Goal: Task Accomplishment & Management: Use online tool/utility

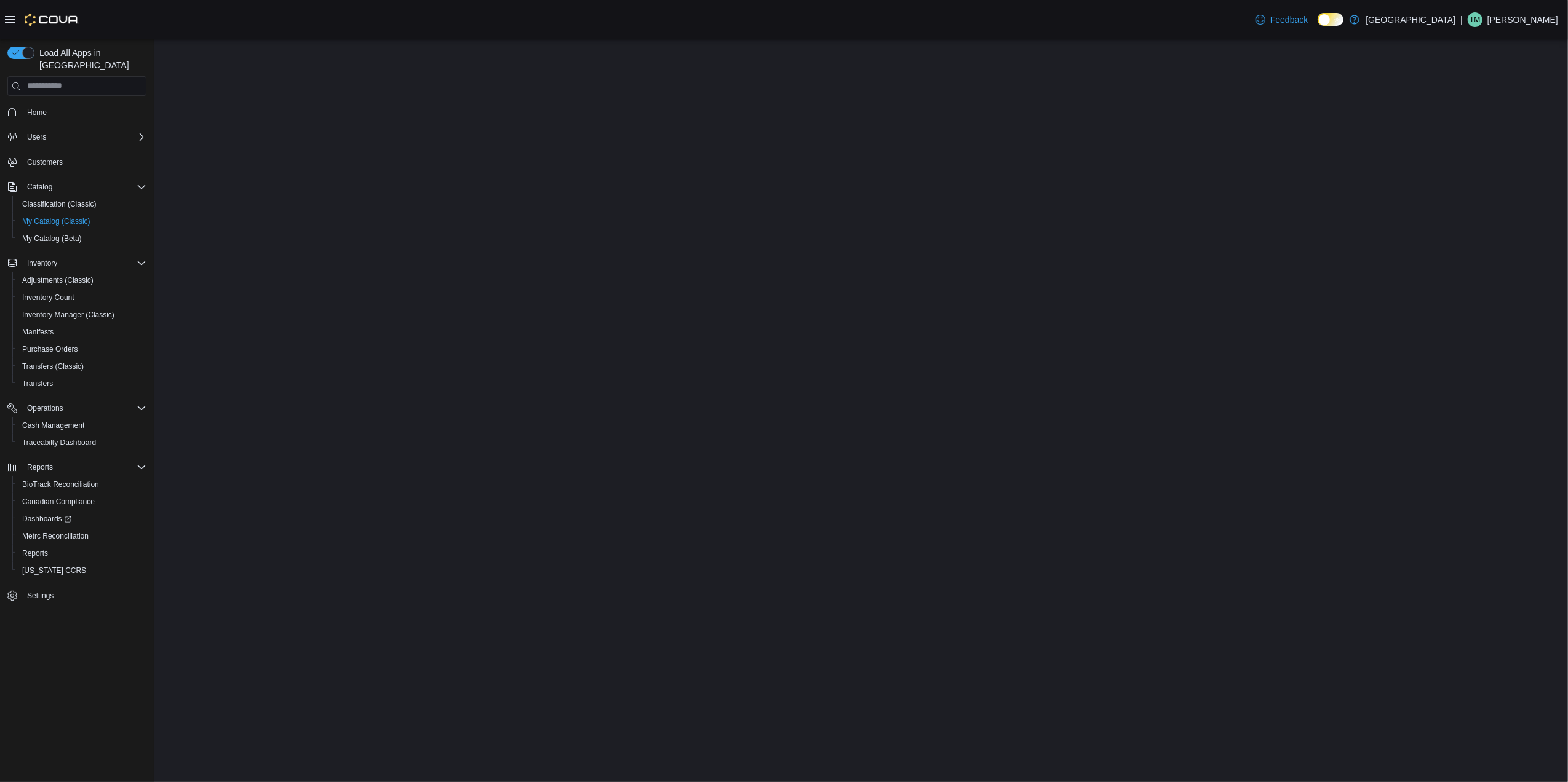
select select "**********"
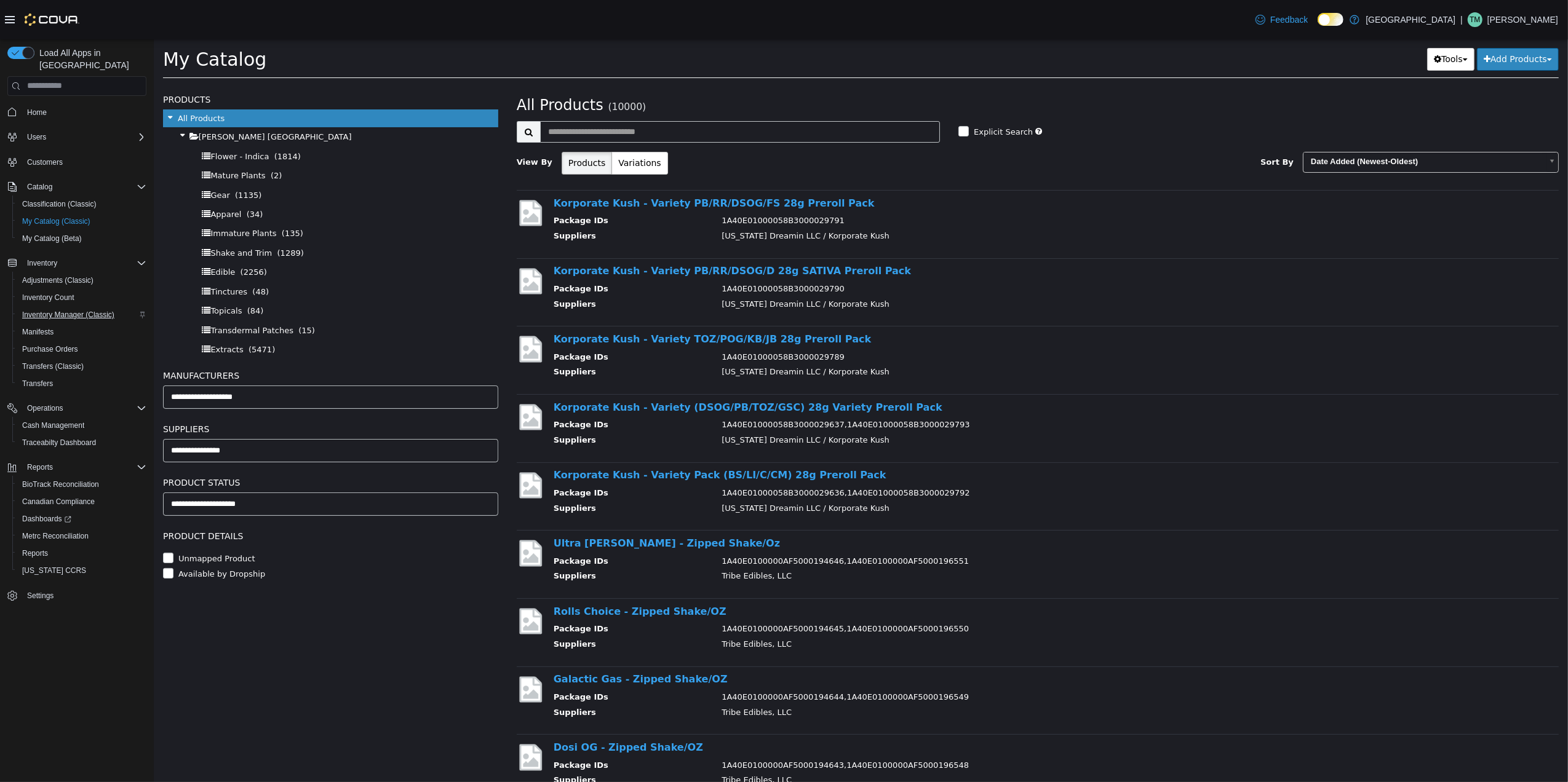
scroll to position [738, 0]
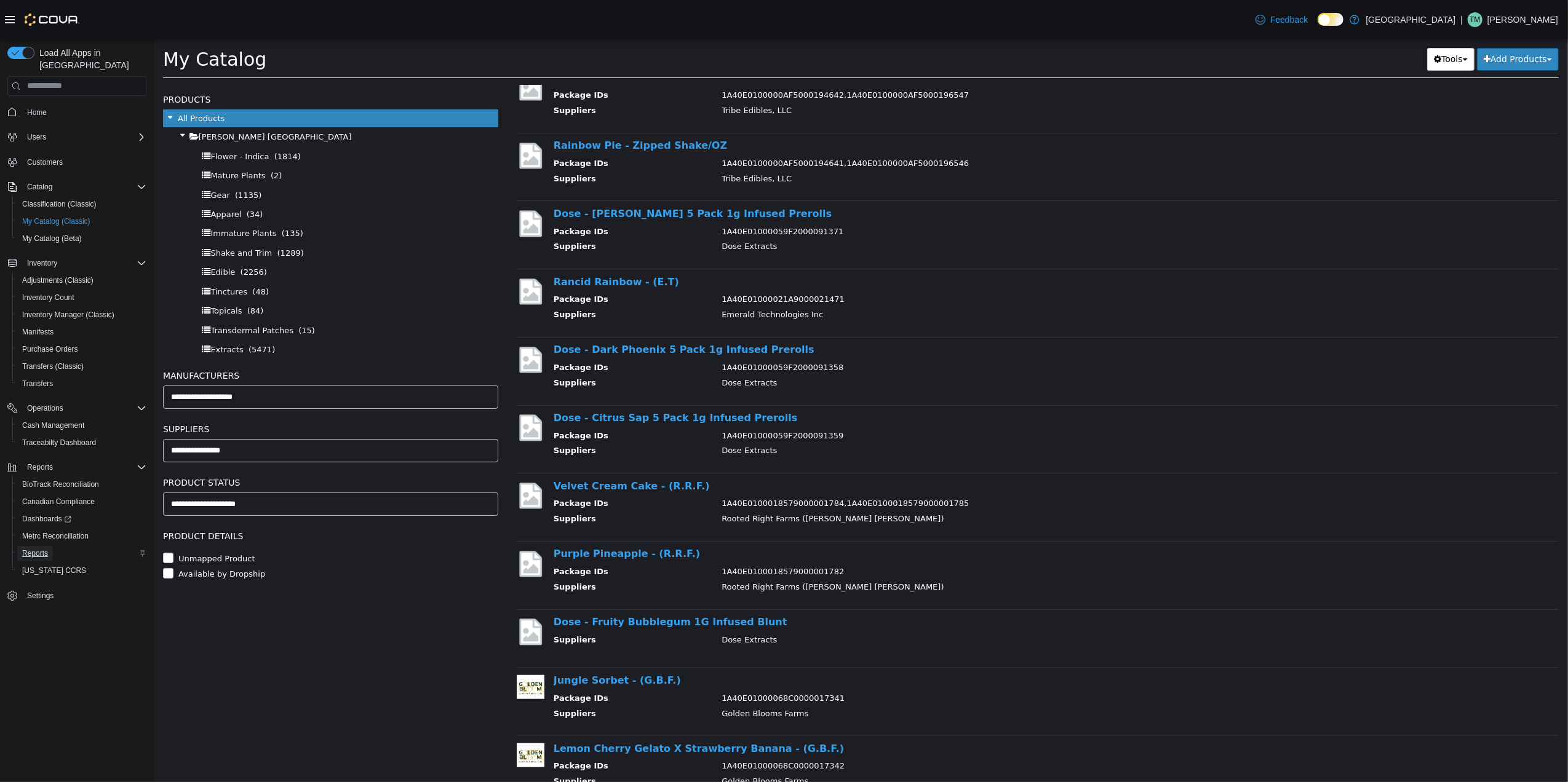
click at [28, 548] on span "Reports" at bounding box center [34, 553] width 26 height 10
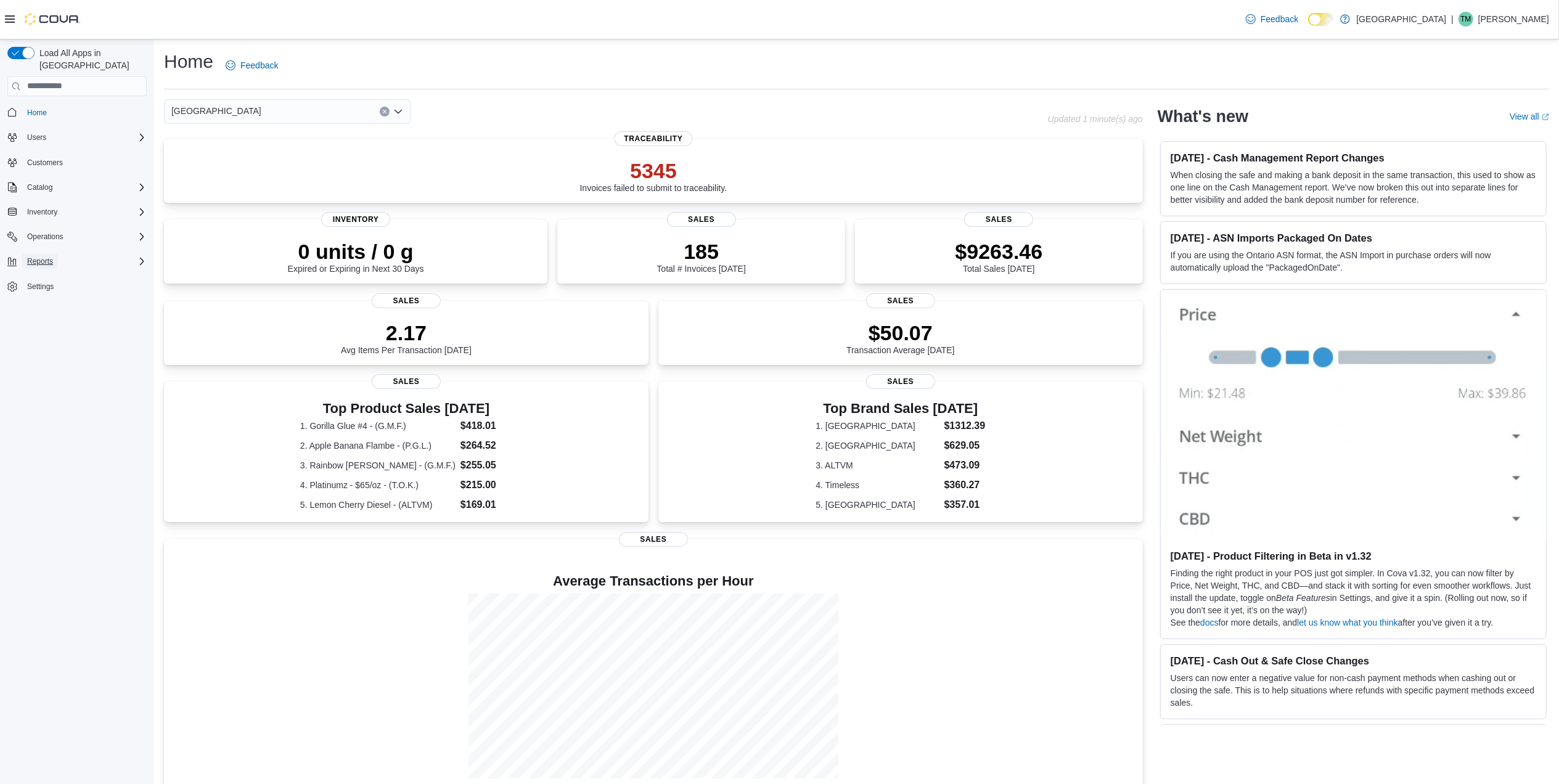
click at [42, 256] on span "Reports" at bounding box center [40, 261] width 26 height 10
click at [43, 325] on span "Metrc Reconciliation" at bounding box center [55, 330] width 67 height 10
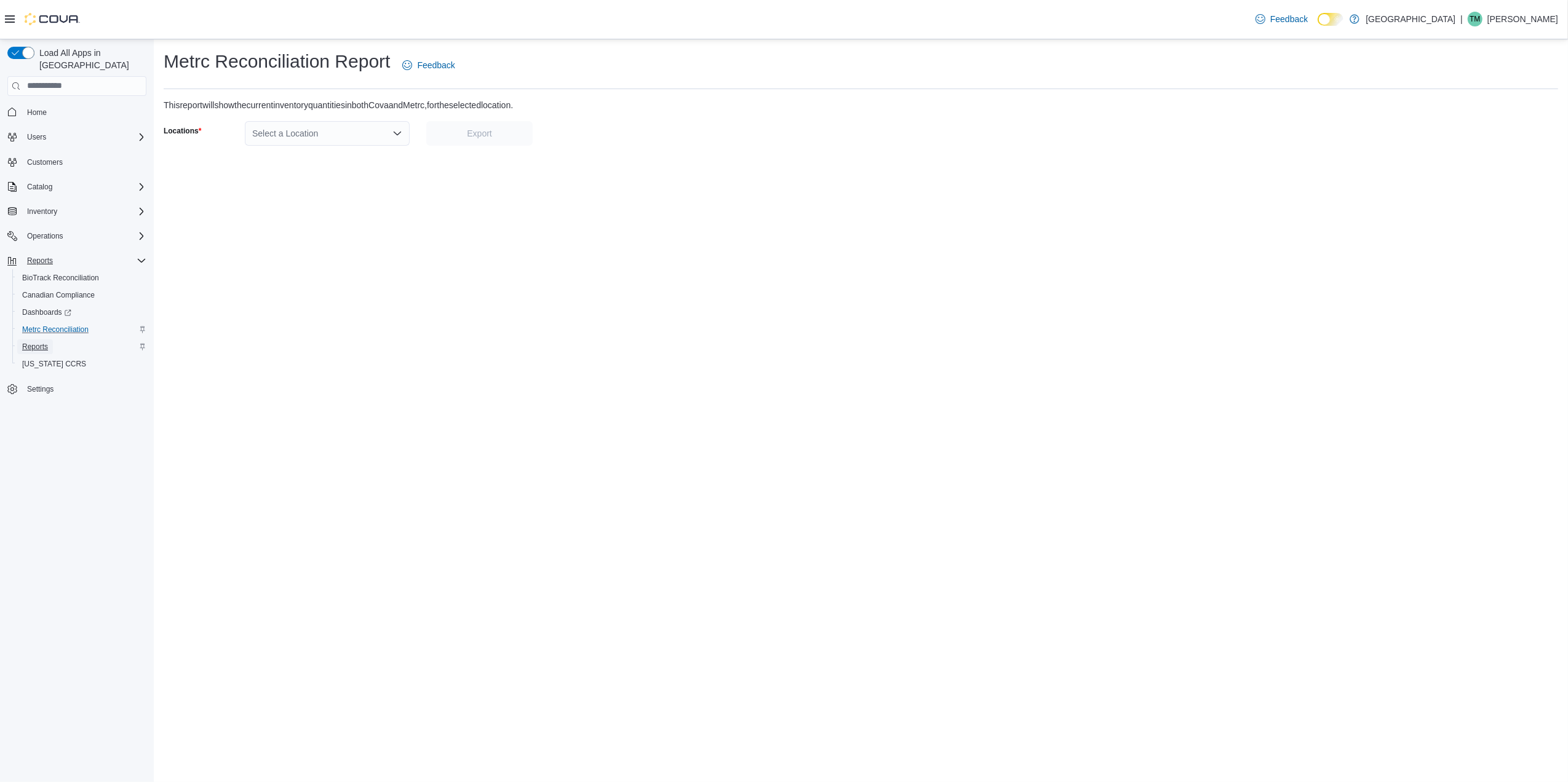
click at [35, 342] on span "Reports" at bounding box center [34, 347] width 26 height 10
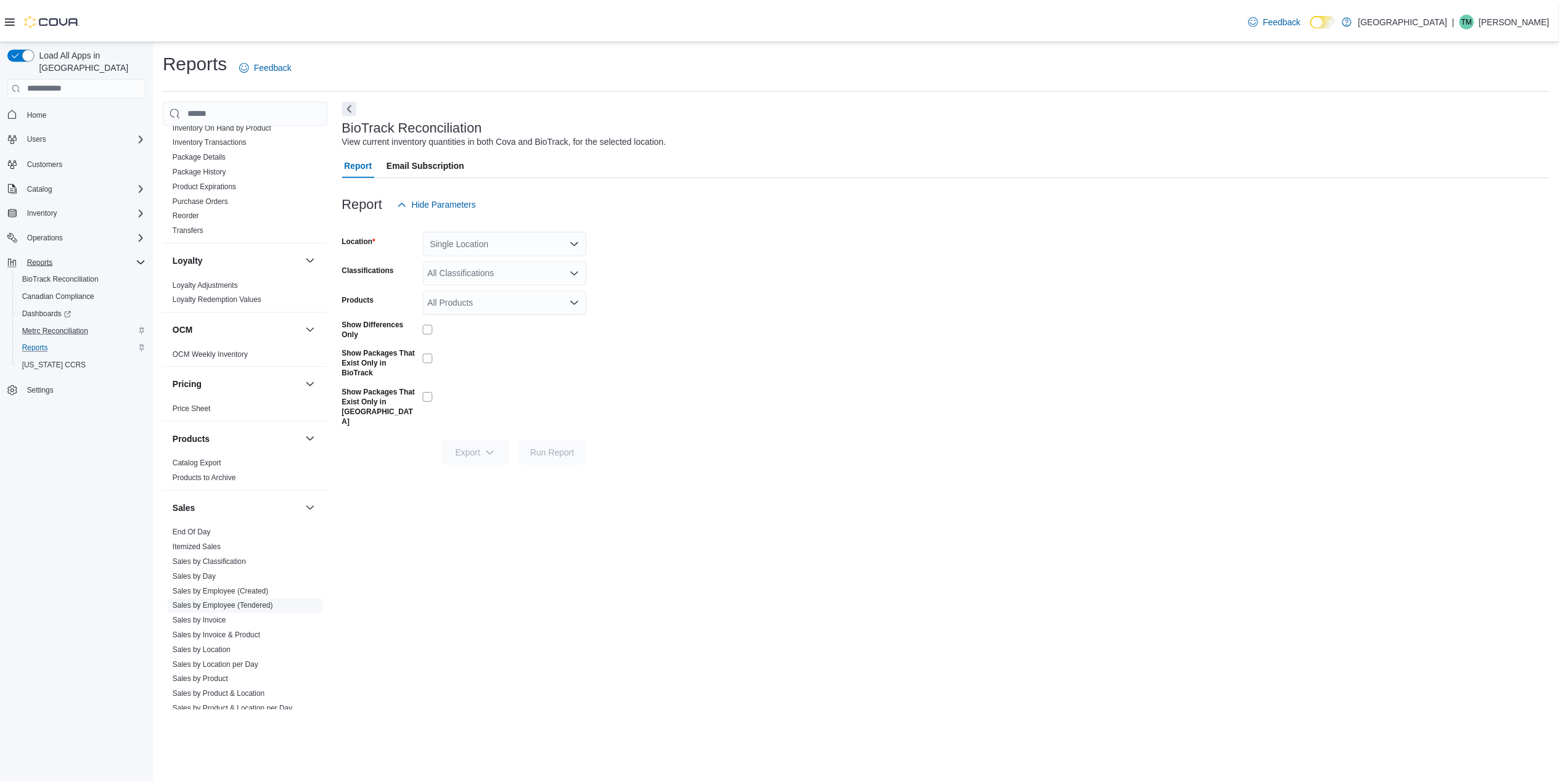
scroll to position [493, 0]
drag, startPoint x: 213, startPoint y: 535, endPoint x: 220, endPoint y: 530, distance: 8.6
click at [213, 535] on span "End Of Day" at bounding box center [247, 532] width 156 height 15
click at [197, 533] on link "End Of Day" at bounding box center [193, 532] width 38 height 9
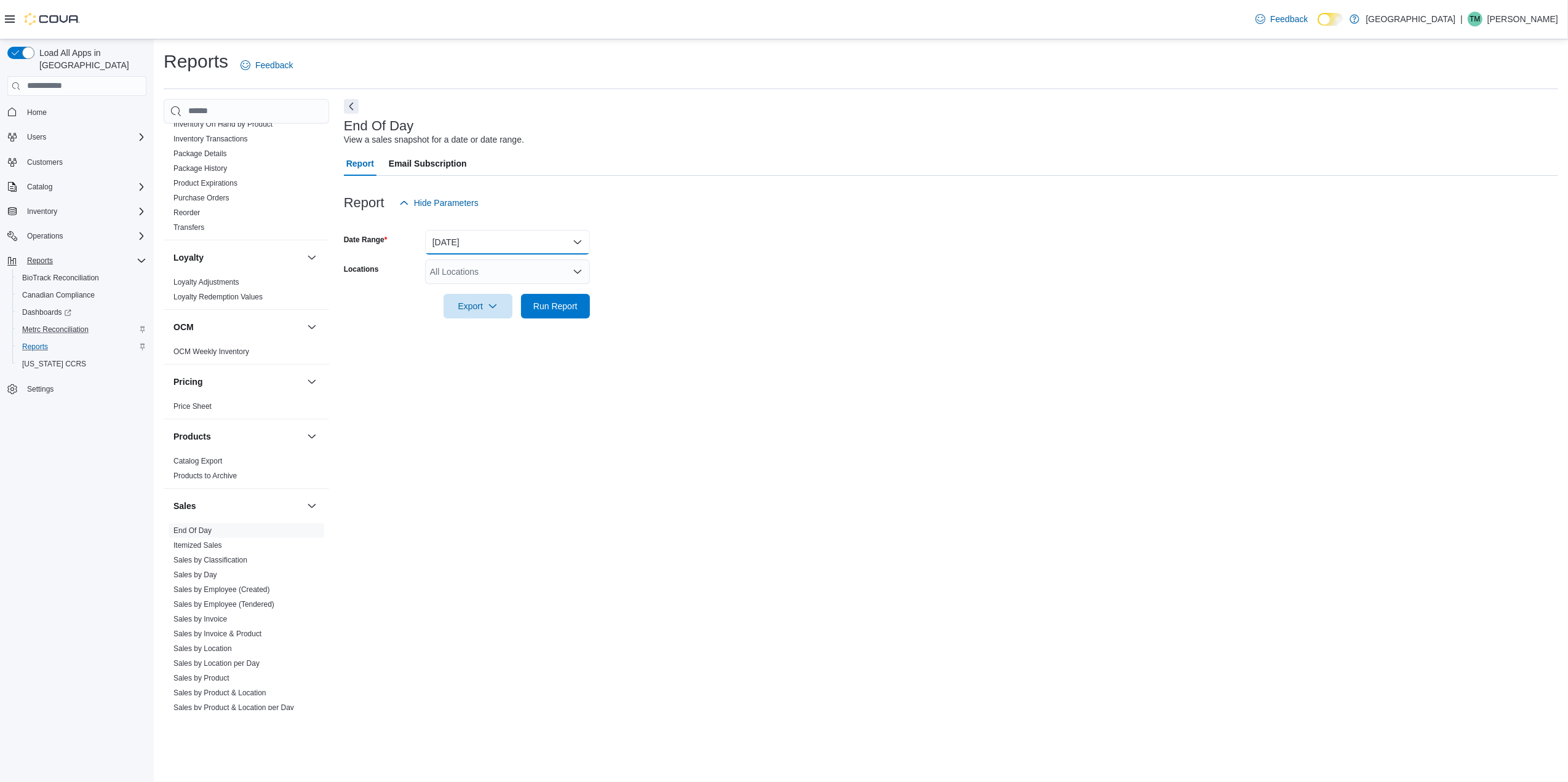
click at [467, 239] on button "Today" at bounding box center [507, 242] width 165 height 24
click at [444, 304] on button "Yesterday" at bounding box center [507, 316] width 165 height 24
click at [459, 273] on div "All Locations" at bounding box center [507, 271] width 165 height 24
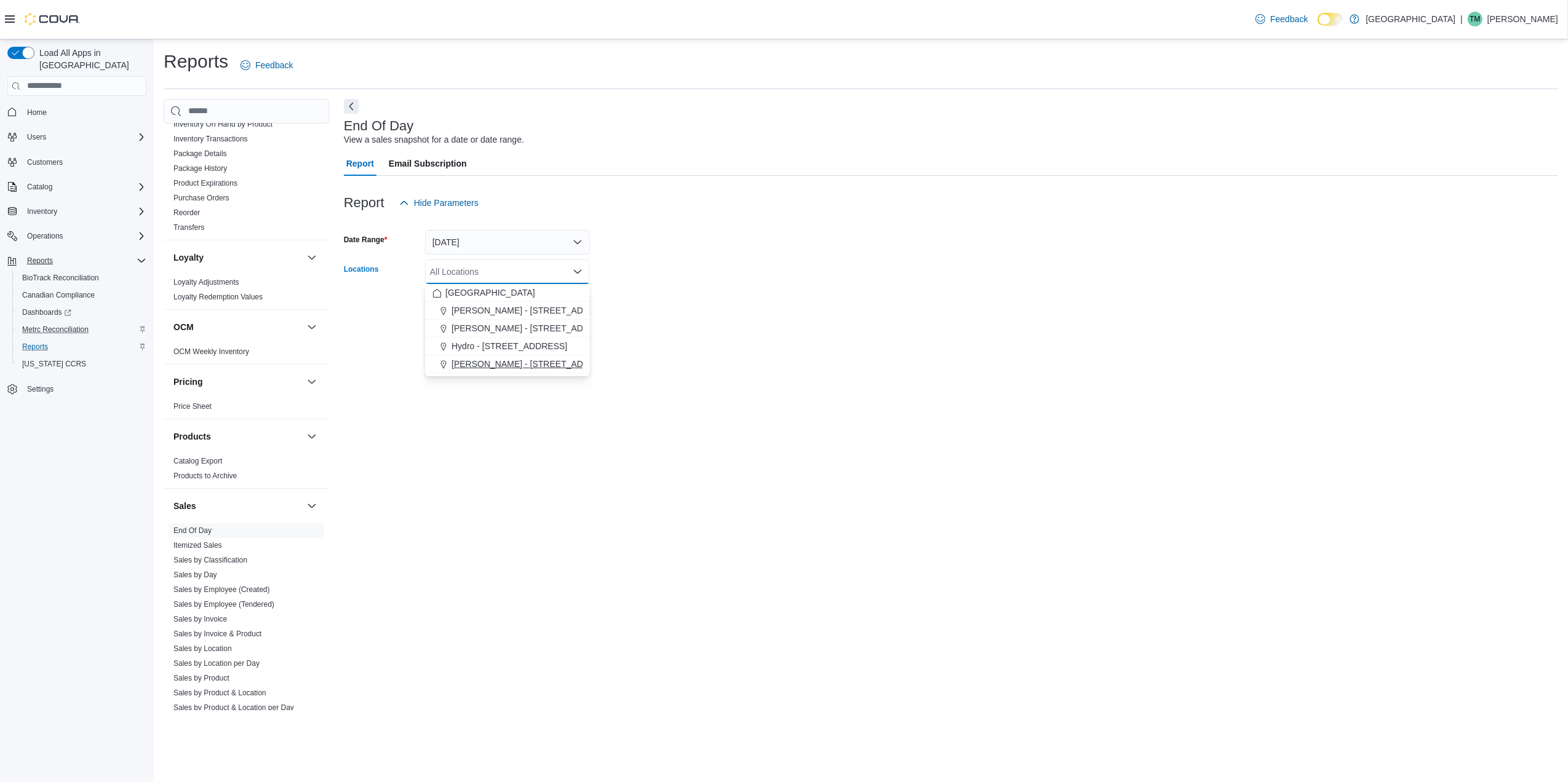
click at [460, 364] on span "Moore - 105 SE 19th St" at bounding box center [533, 364] width 164 height 13
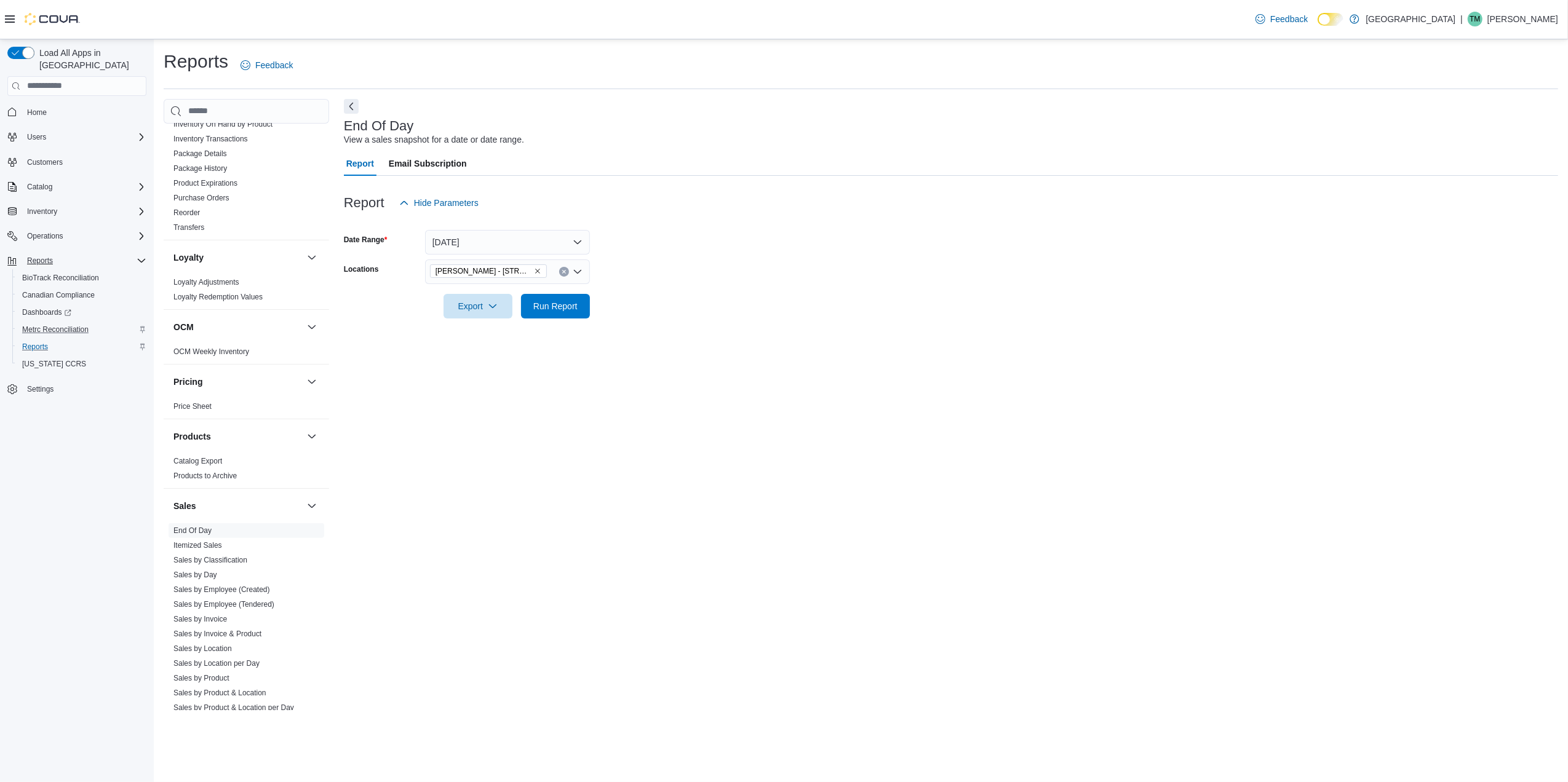
click at [384, 412] on div "End Of Day View a sales snapshot for a date or date range. Report Email Subscri…" at bounding box center [951, 404] width 1214 height 611
click at [584, 308] on button "Run Report" at bounding box center [556, 305] width 69 height 24
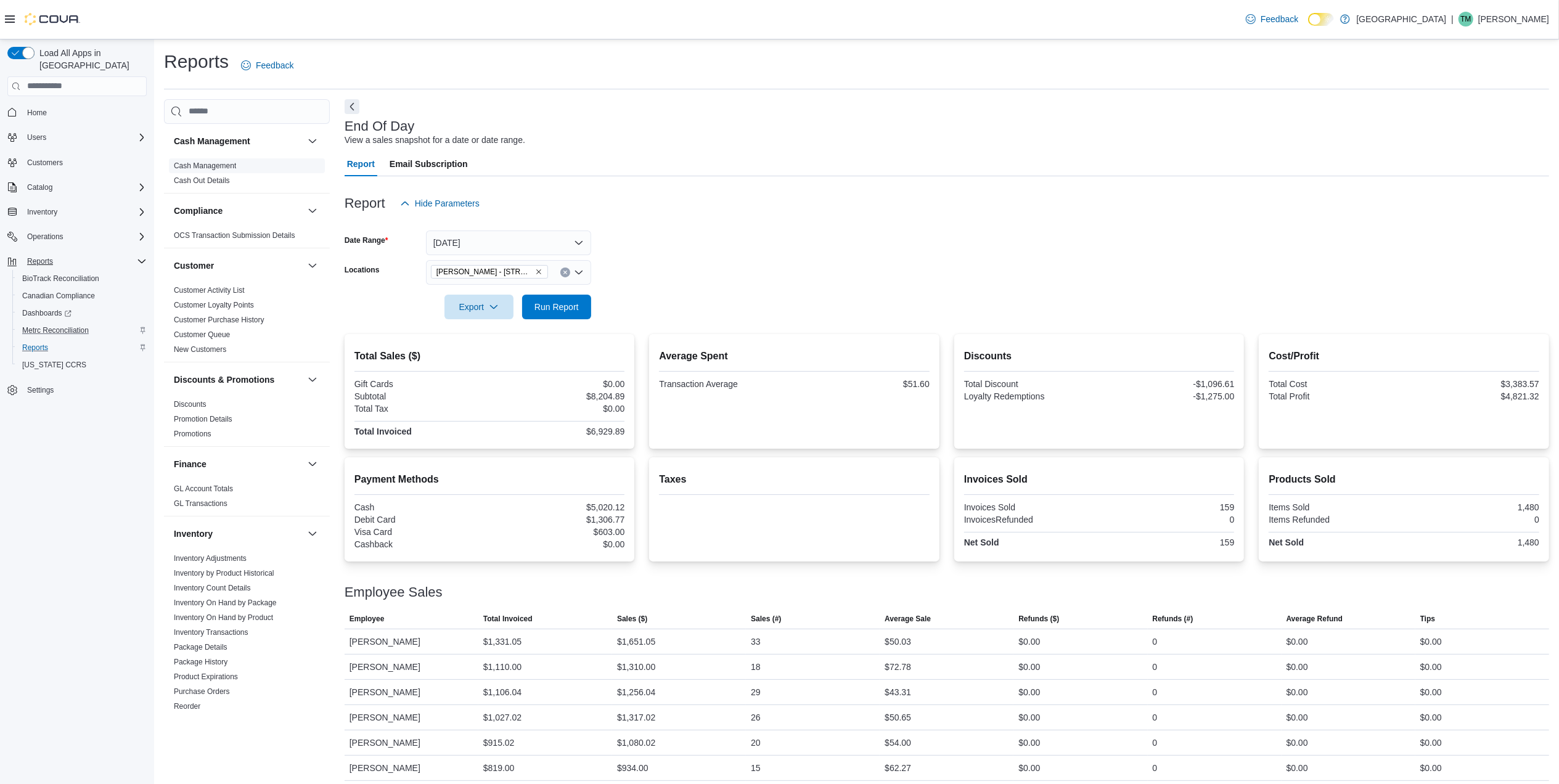
click at [229, 164] on link "Cash Management" at bounding box center [205, 166] width 62 height 9
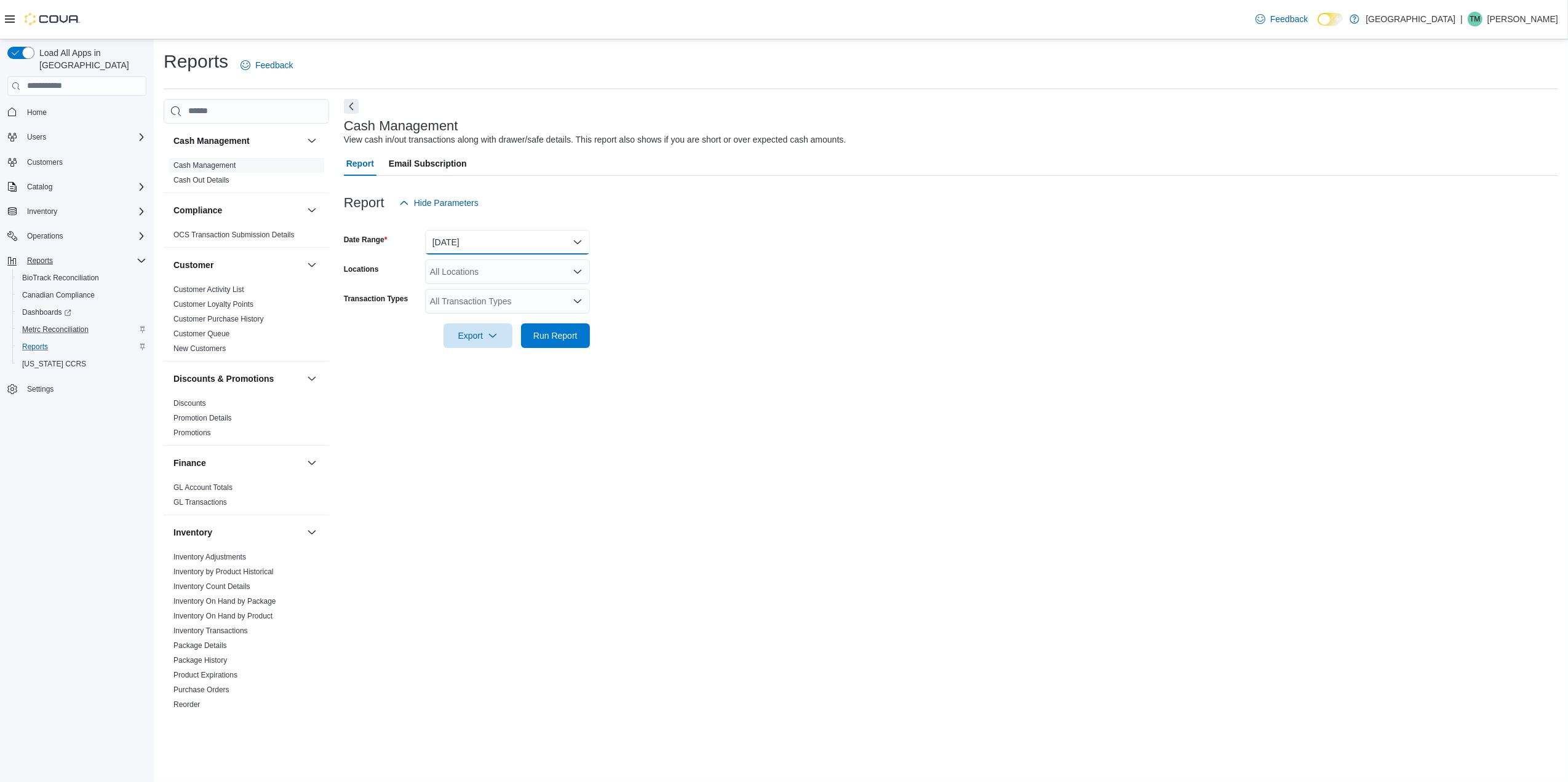
click at [489, 247] on button "Today" at bounding box center [507, 242] width 165 height 24
click at [469, 316] on span "Yesterday" at bounding box center [515, 316] width 140 height 15
click at [488, 282] on div "All Locations" at bounding box center [507, 271] width 165 height 24
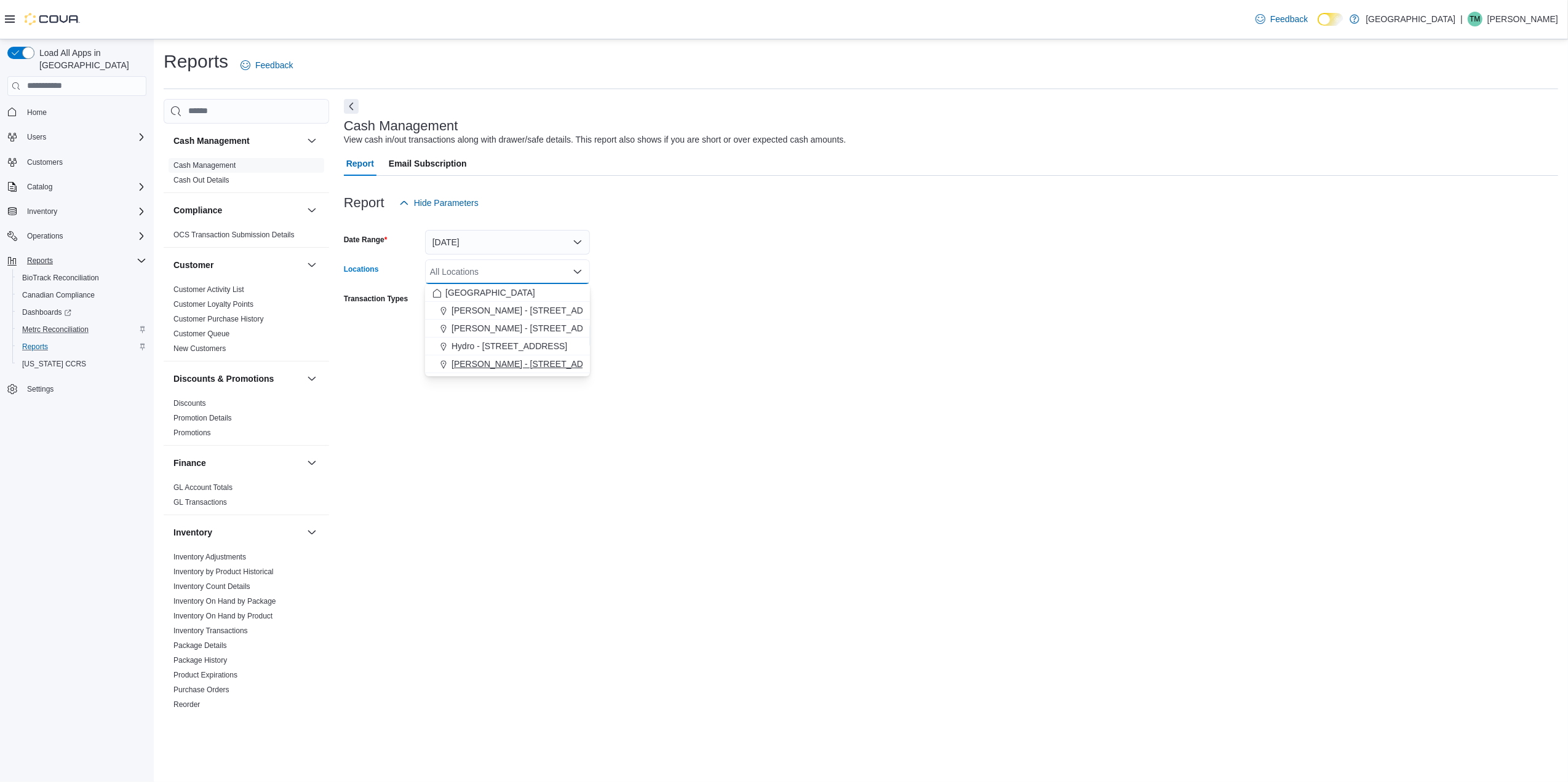
click at [490, 361] on span "Moore - 105 SE 19th St" at bounding box center [533, 364] width 164 height 13
click at [405, 296] on label "Transaction Types" at bounding box center [376, 299] width 64 height 10
click at [430, 296] on input "Transaction Types" at bounding box center [430, 301] width 1 height 15
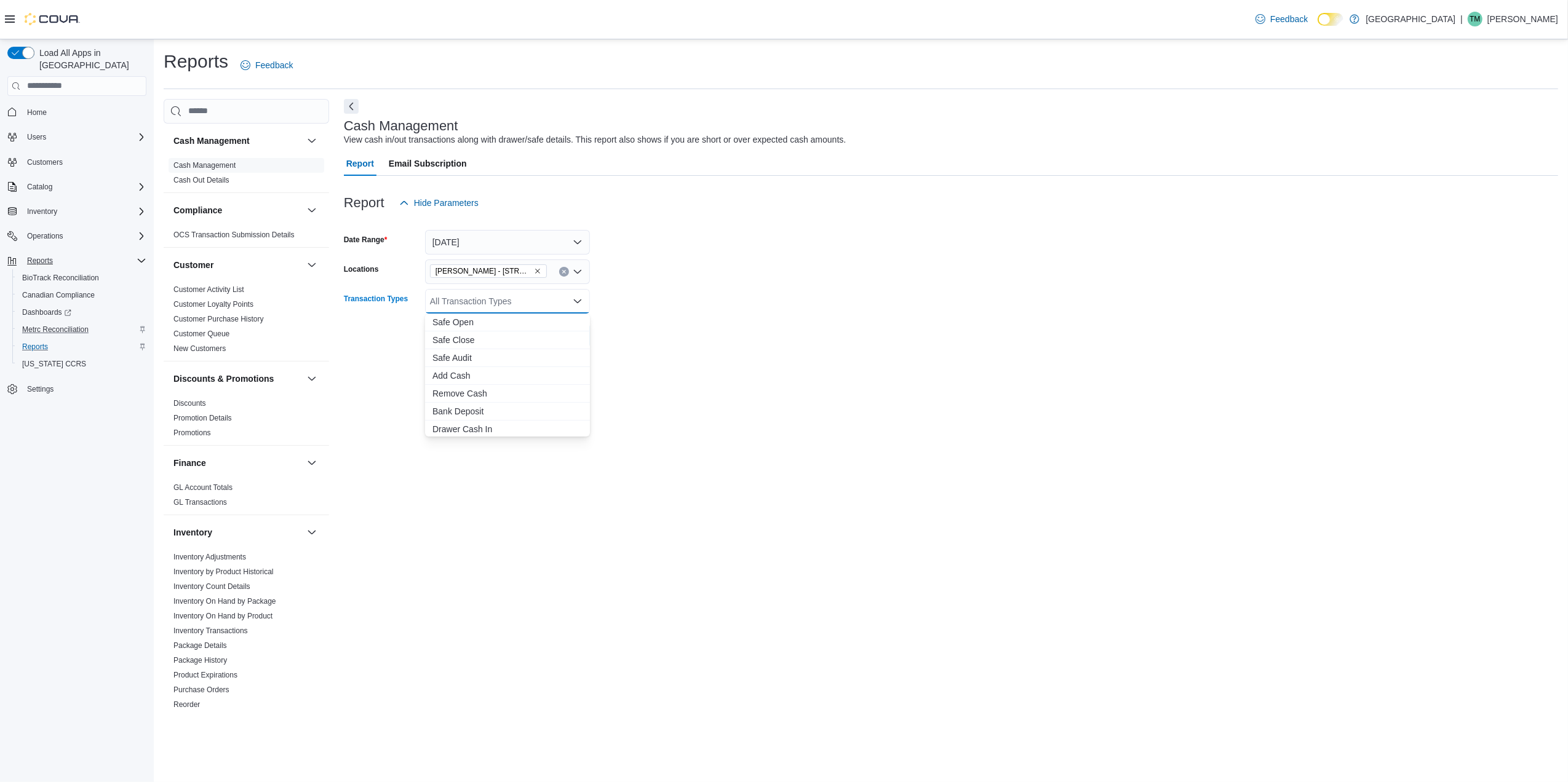
click at [444, 292] on div "All Transaction Types Combo box. Selected. Combo box input. All Transaction Typ…" at bounding box center [507, 301] width 165 height 24
click at [466, 403] on span "Cash Skim" at bounding box center [507, 409] width 150 height 13
click at [841, 367] on div "Cash Management View cash in/out transactions along with drawer/safe details. T…" at bounding box center [951, 404] width 1214 height 611
click at [566, 332] on span "Run Report" at bounding box center [555, 336] width 44 height 13
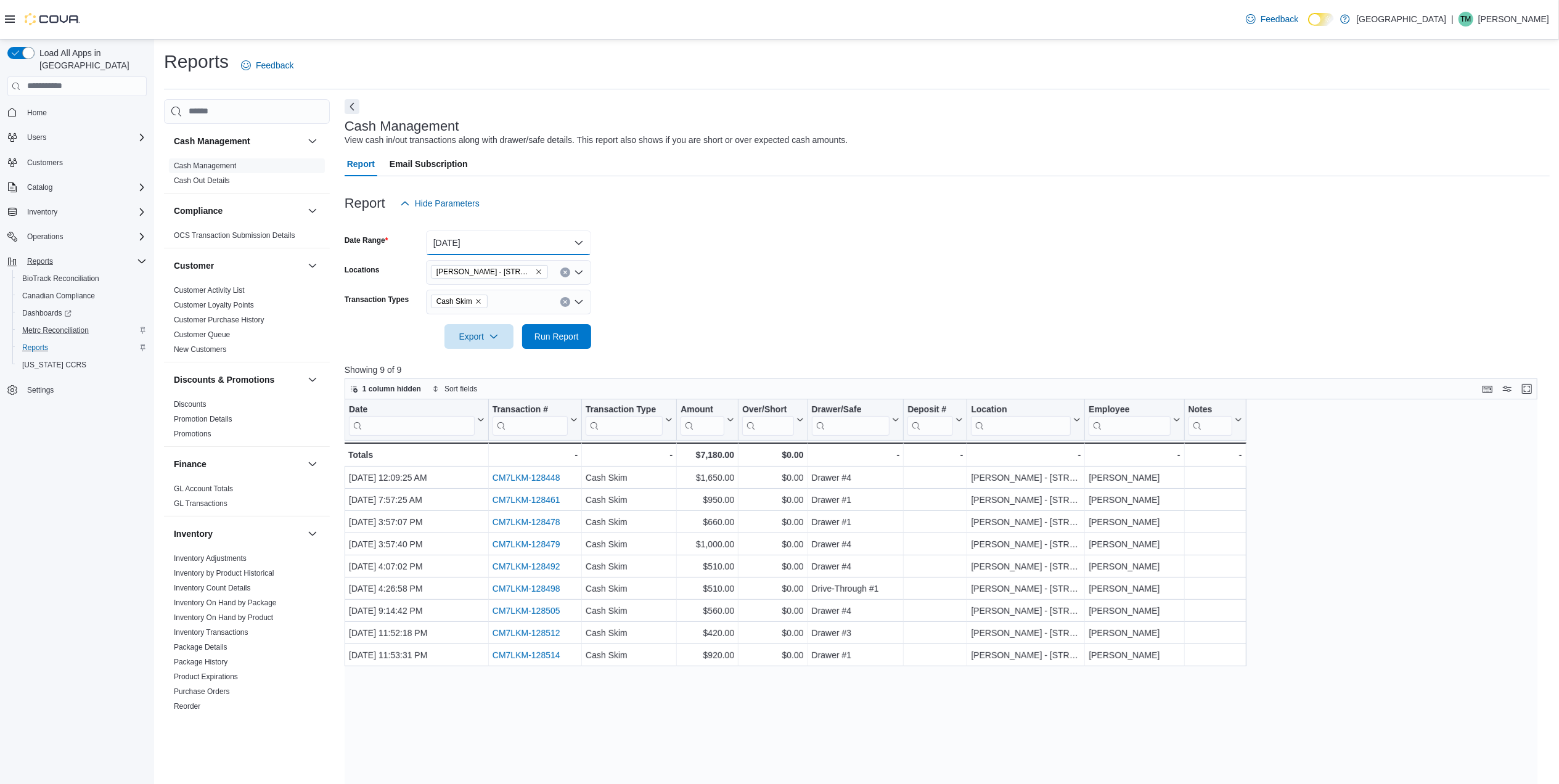
click at [463, 242] on button "Yesterday" at bounding box center [508, 242] width 165 height 24
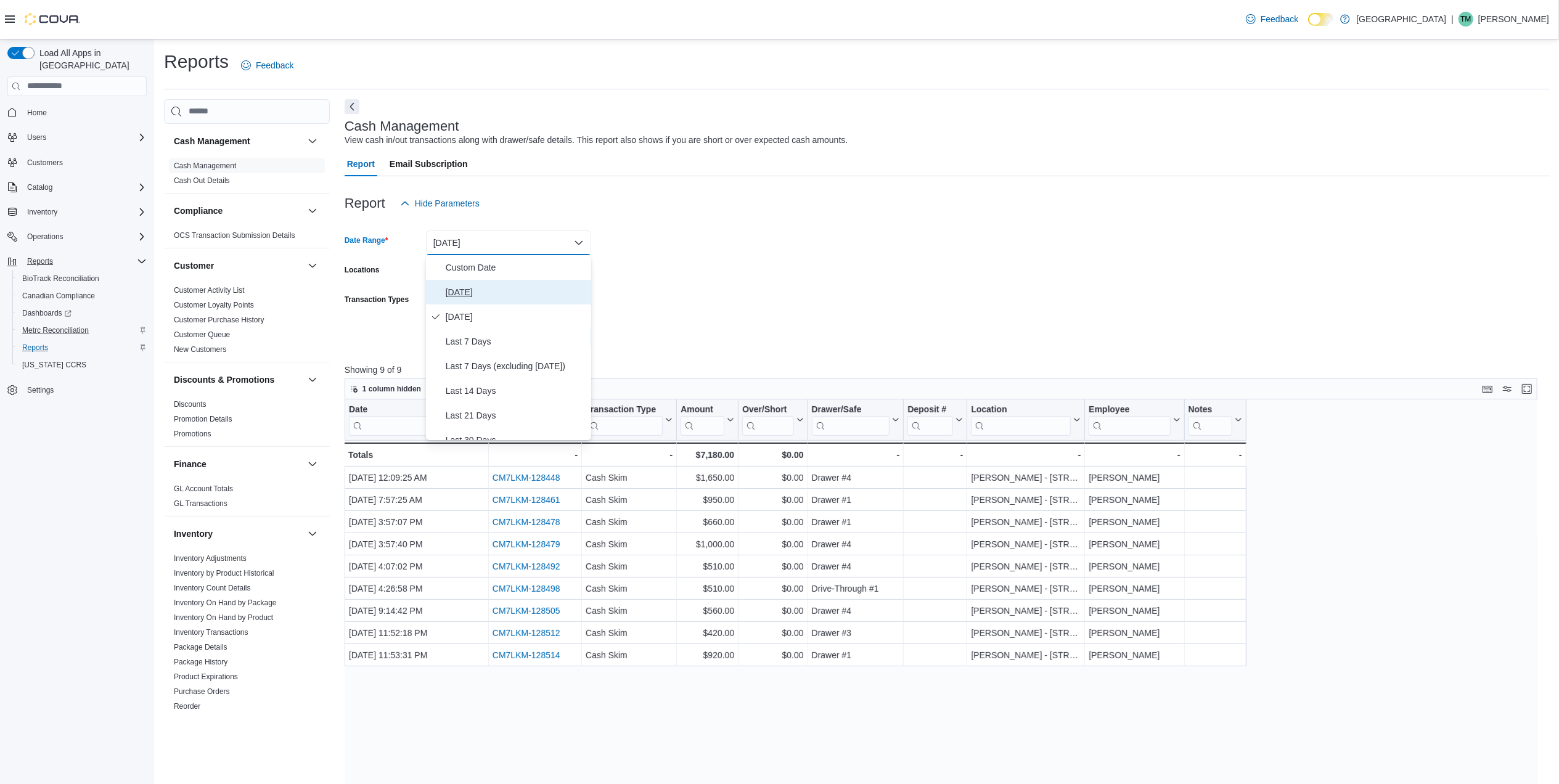
click at [460, 292] on span "Today" at bounding box center [516, 293] width 141 height 15
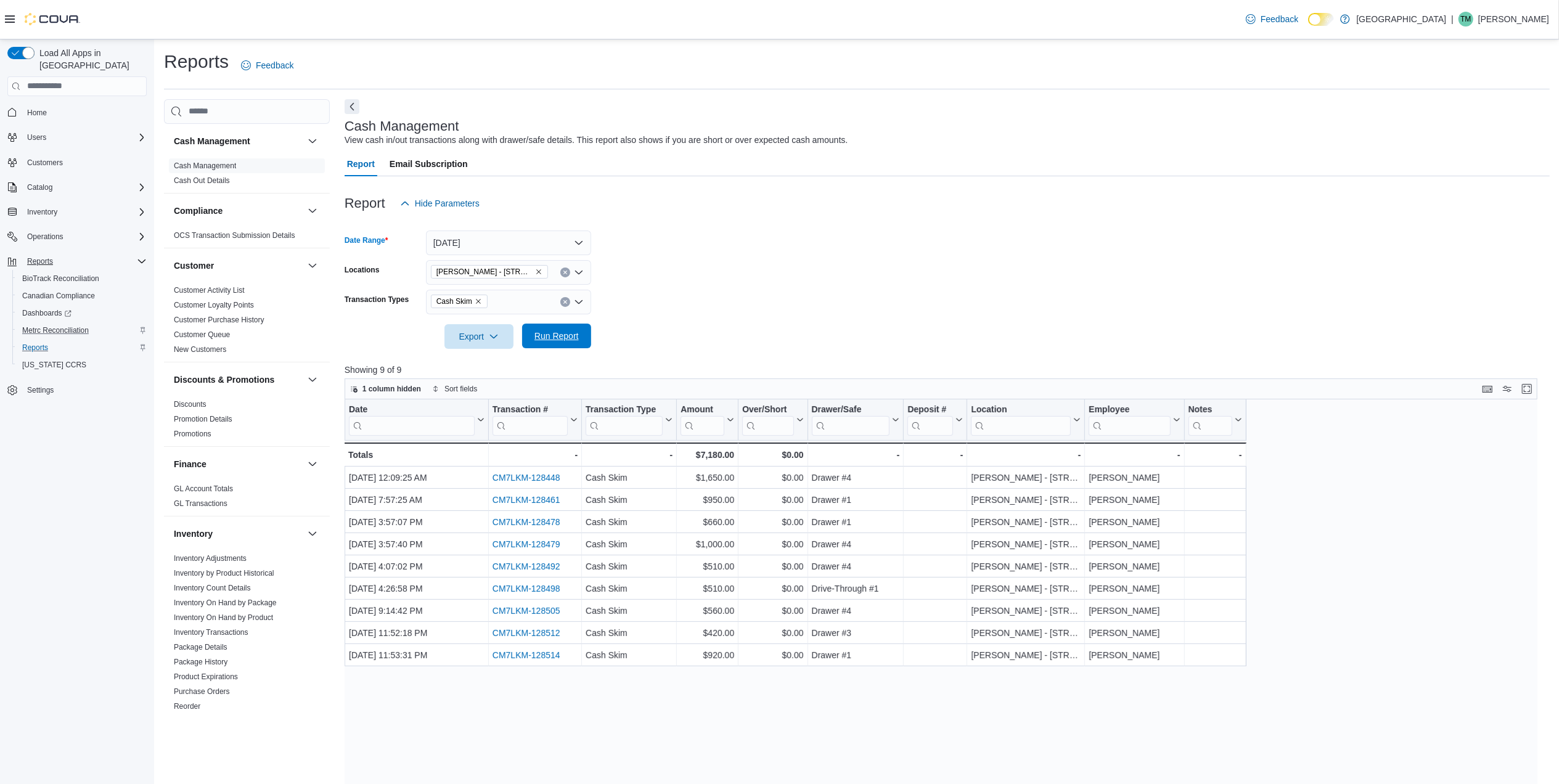
click at [566, 325] on span "Run Report" at bounding box center [556, 336] width 54 height 24
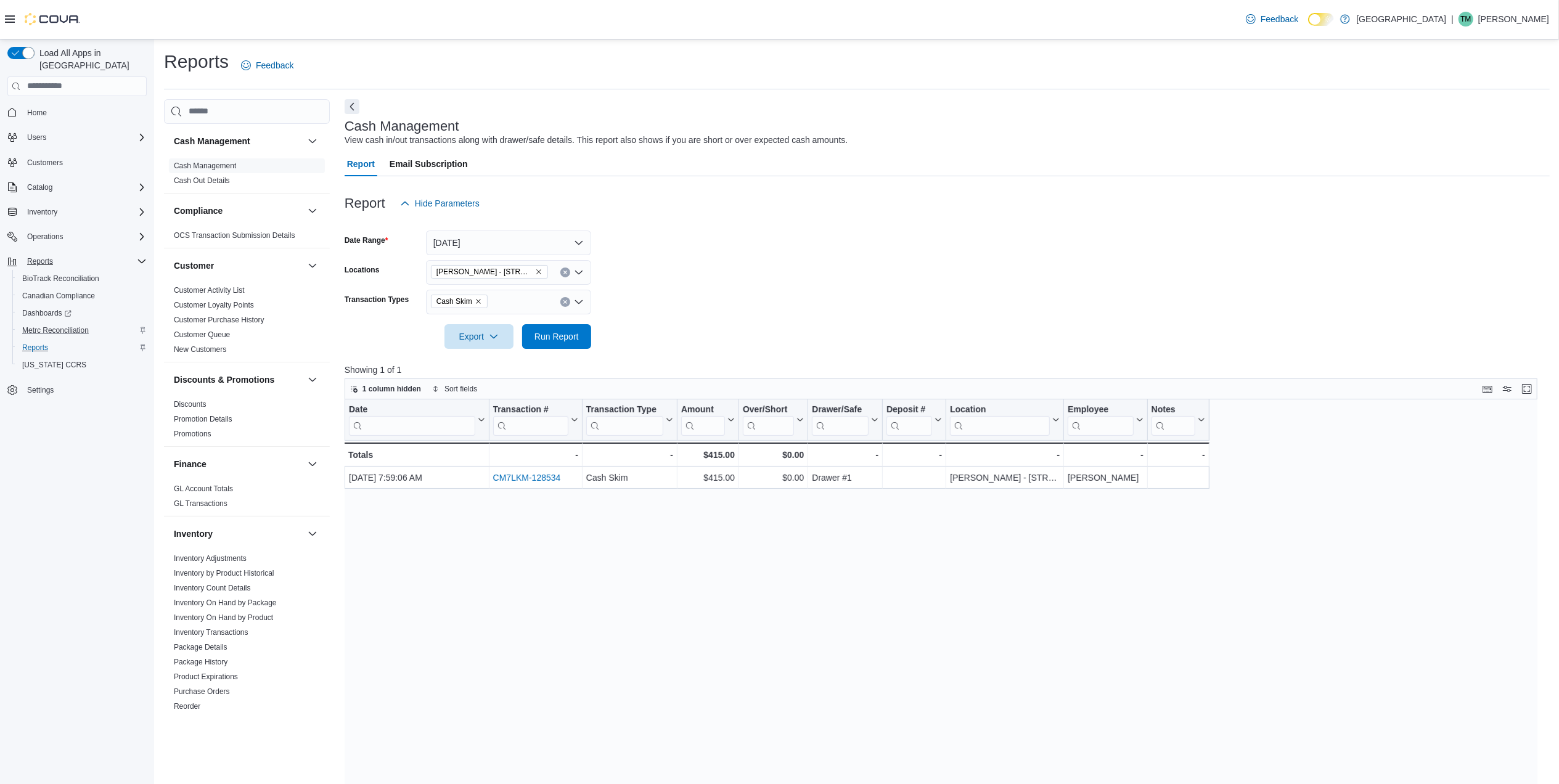
drag, startPoint x: 561, startPoint y: 85, endPoint x: 558, endPoint y: 92, distance: 7.6
click at [558, 90] on div "Reports Feedback Cash Management Cash Management Cash Out Details Compliance OC…" at bounding box center [856, 528] width 1386 height 957
click at [23, 412] on nav "Home Users Customers Catalog Inventory Operations Reports BioTrack Reconciliati…" at bounding box center [77, 265] width 139 height 333
click at [41, 256] on span "Reports" at bounding box center [40, 261] width 26 height 10
click at [42, 256] on span "Reports" at bounding box center [40, 261] width 26 height 10
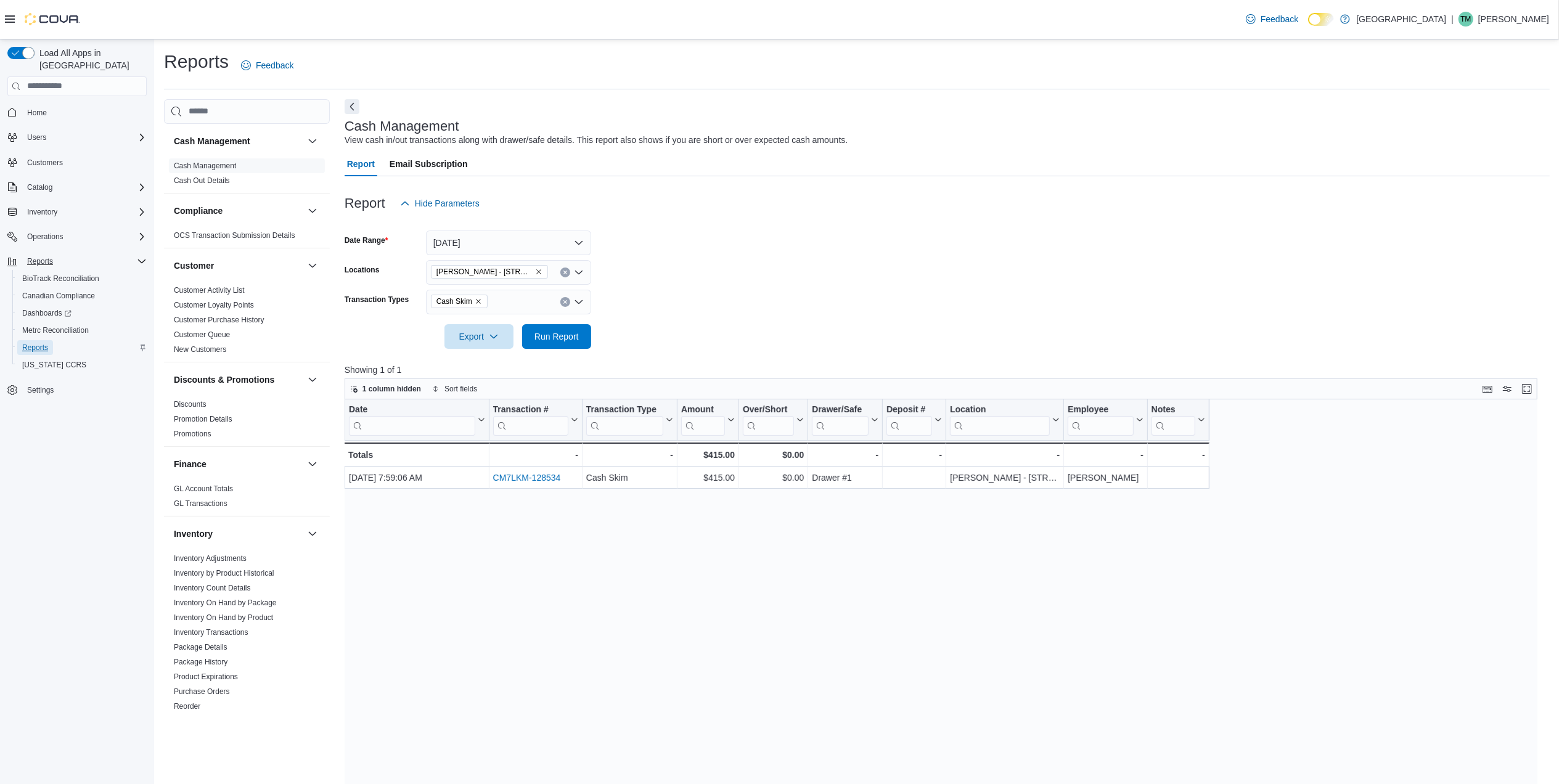
click at [30, 343] on span "Reports" at bounding box center [35, 348] width 26 height 10
click at [348, 109] on button "Next" at bounding box center [352, 106] width 15 height 15
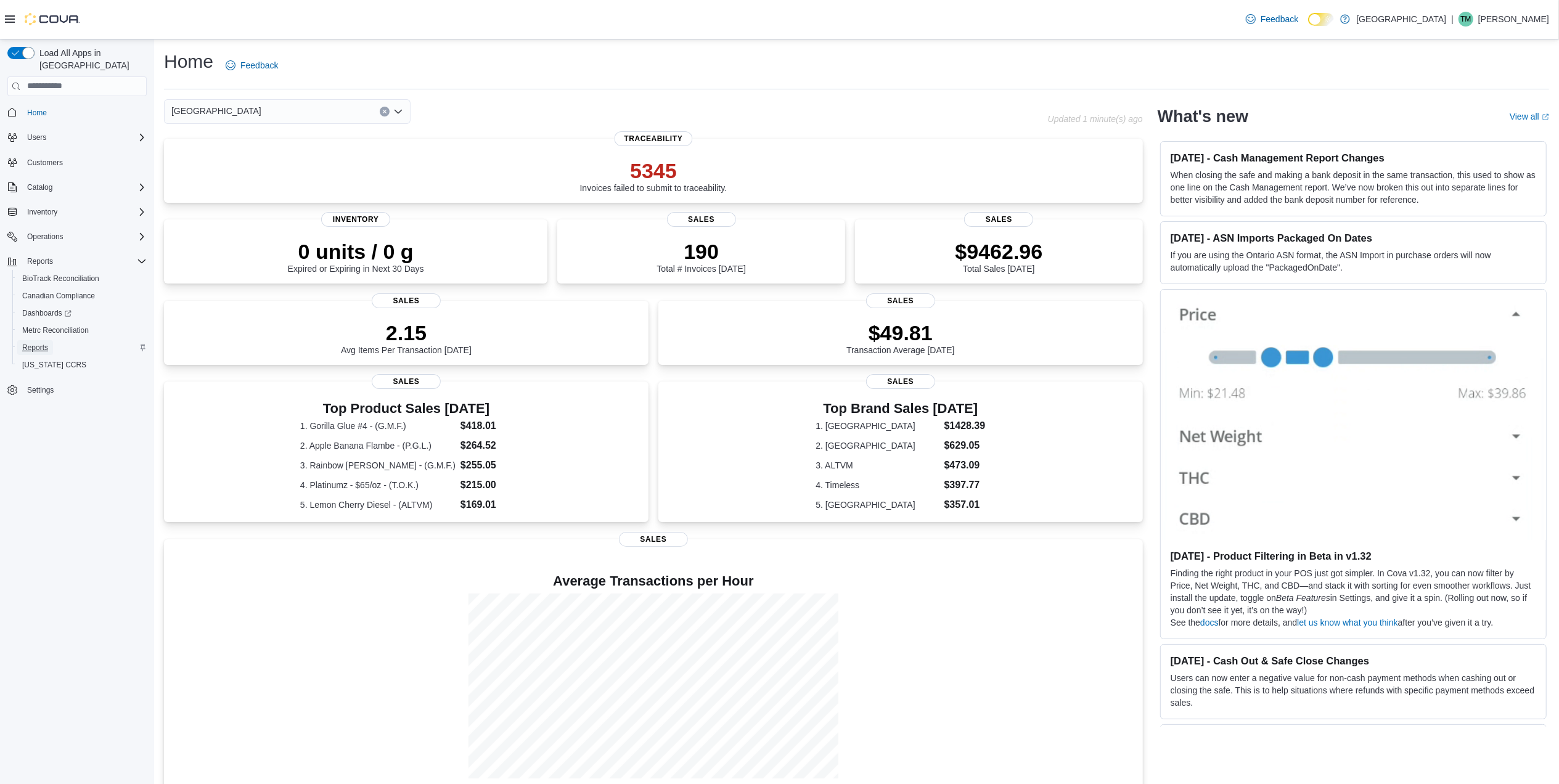
click at [37, 343] on span "Reports" at bounding box center [35, 348] width 26 height 10
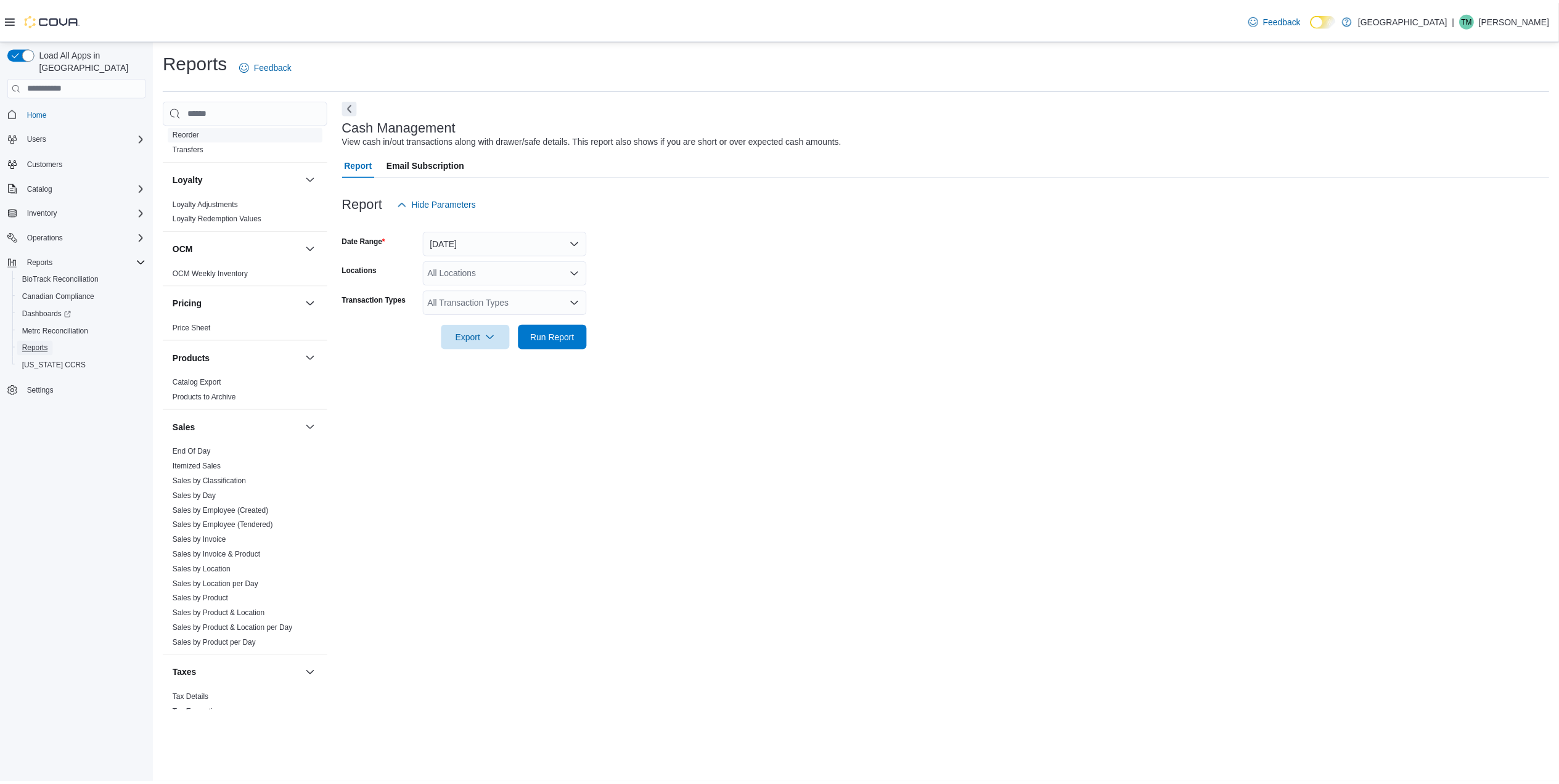
scroll to position [575, 0]
click at [197, 453] on link "End Of Day" at bounding box center [193, 450] width 38 height 9
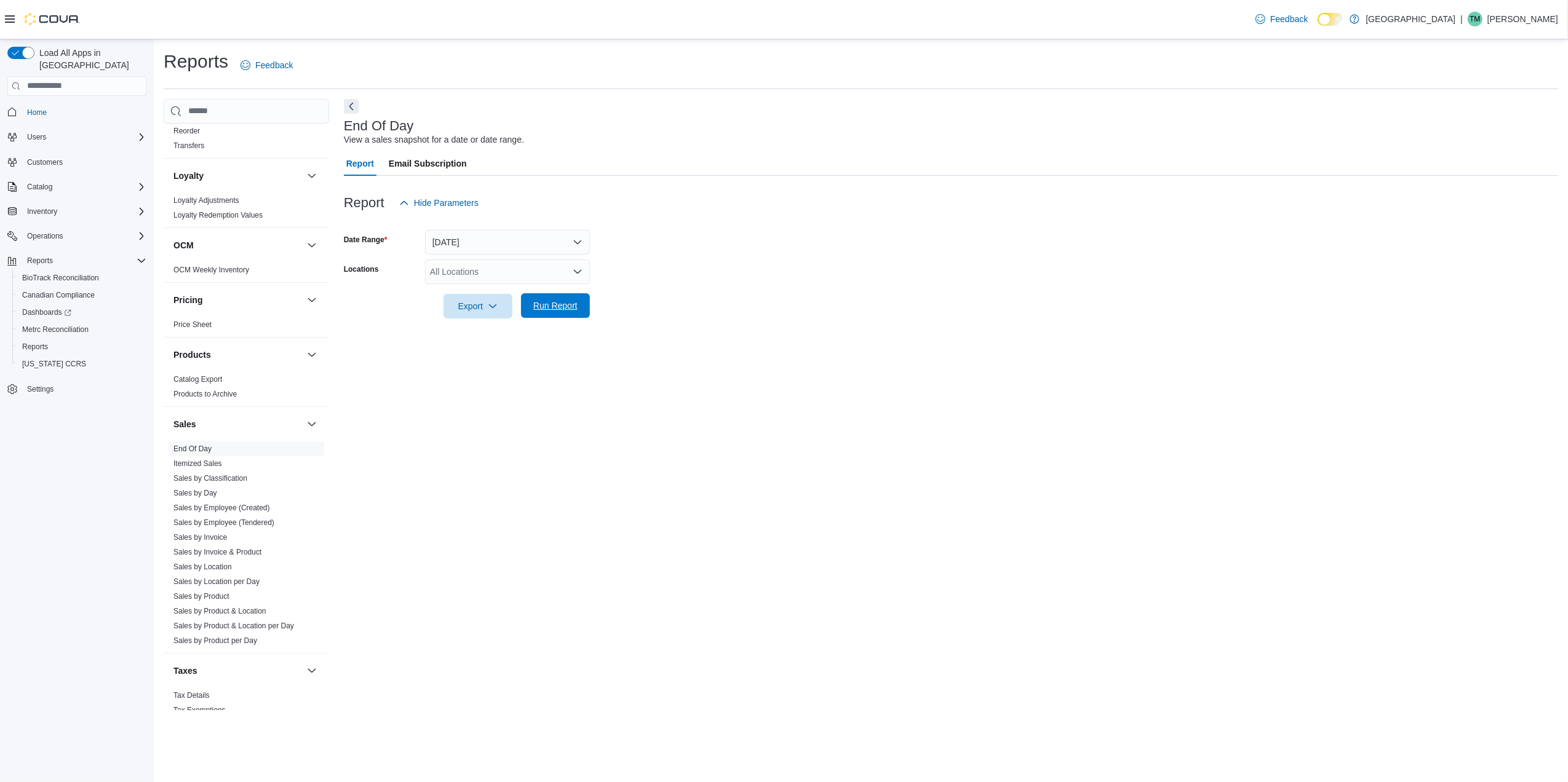
click at [530, 298] on span "Run Report" at bounding box center [555, 305] width 54 height 24
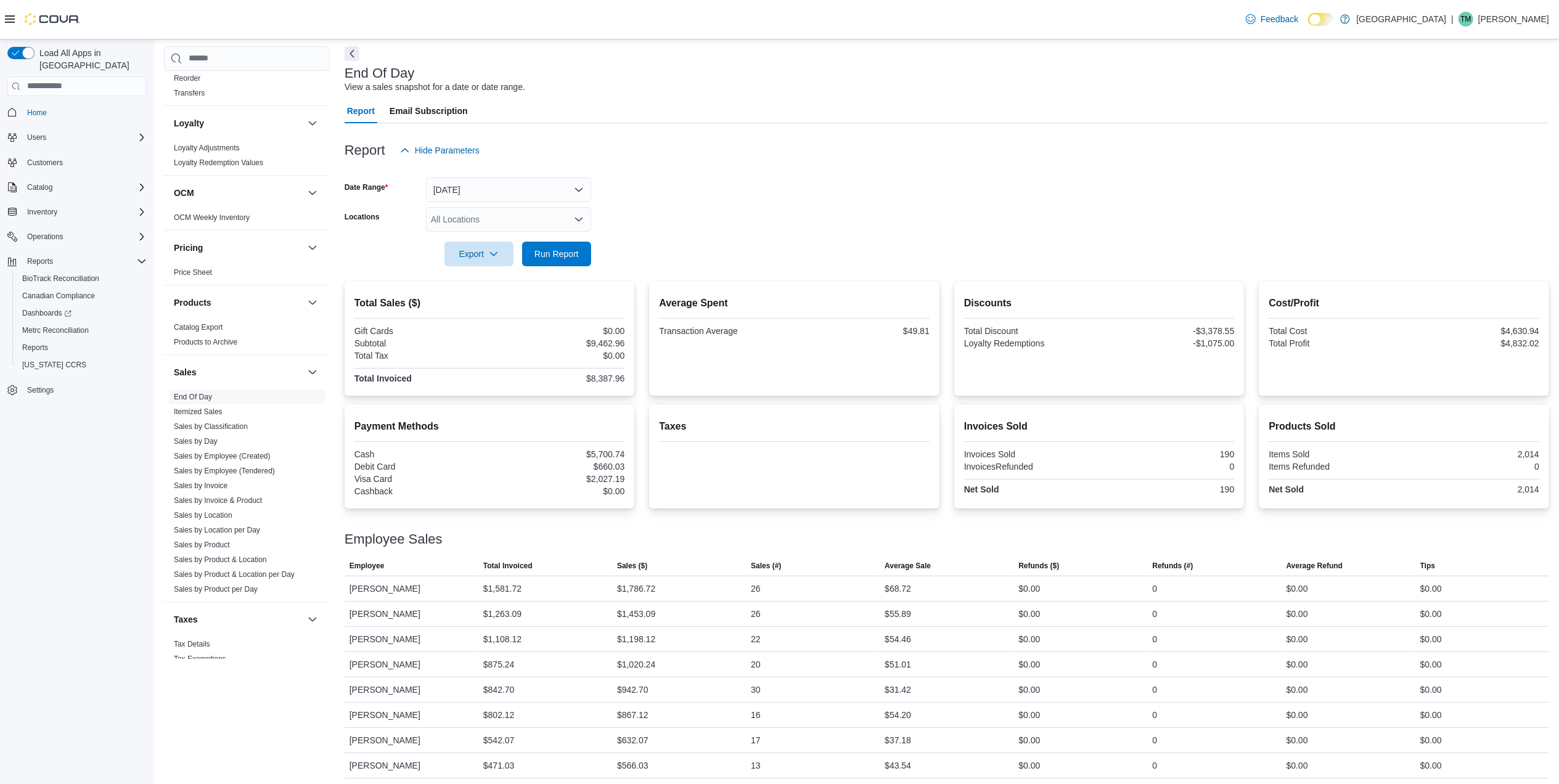
scroll to position [82, 0]
